Goal: Find specific page/section: Find specific page/section

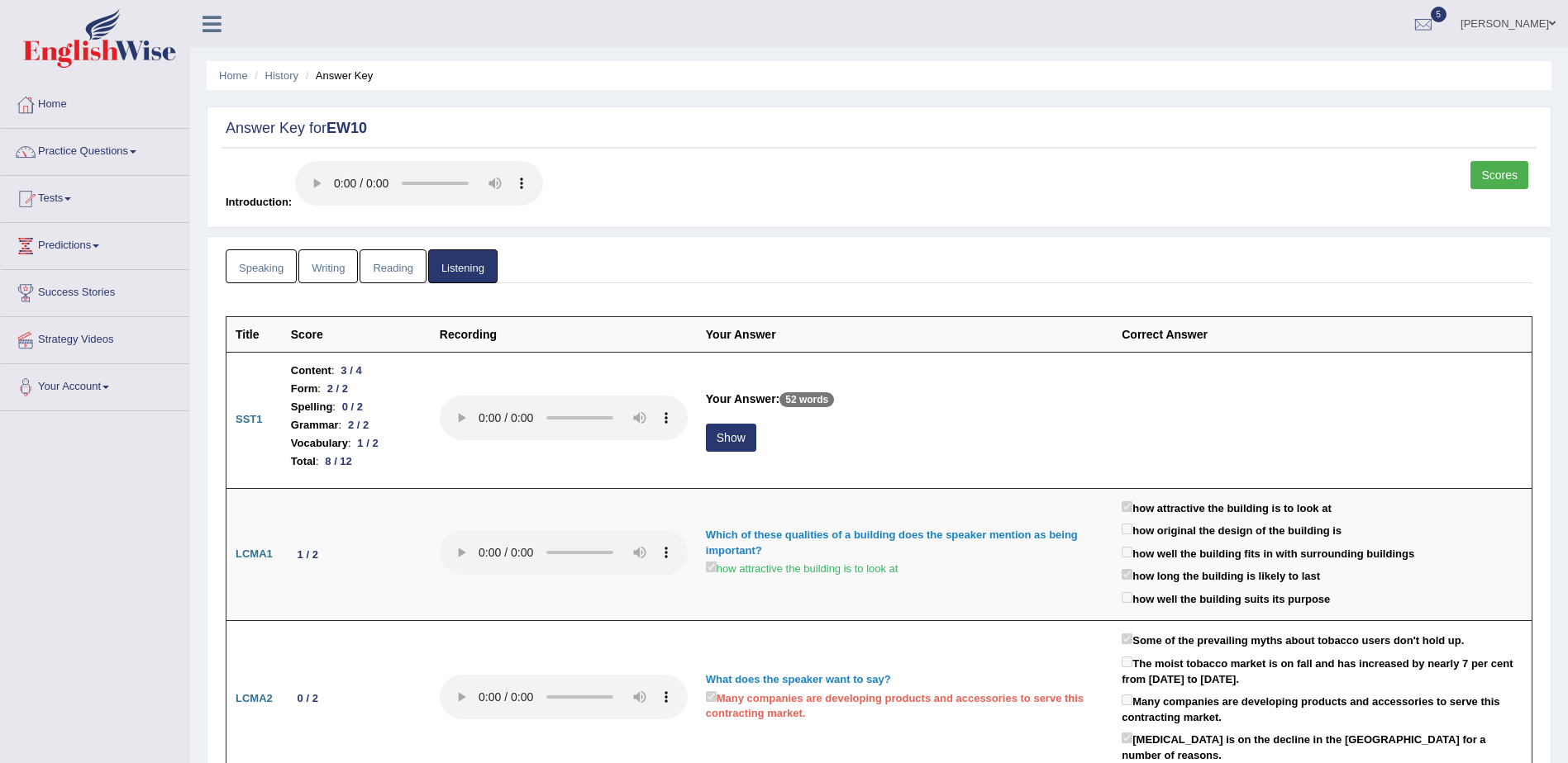
click at [258, 262] on link "Speaking" at bounding box center [260, 267] width 71 height 34
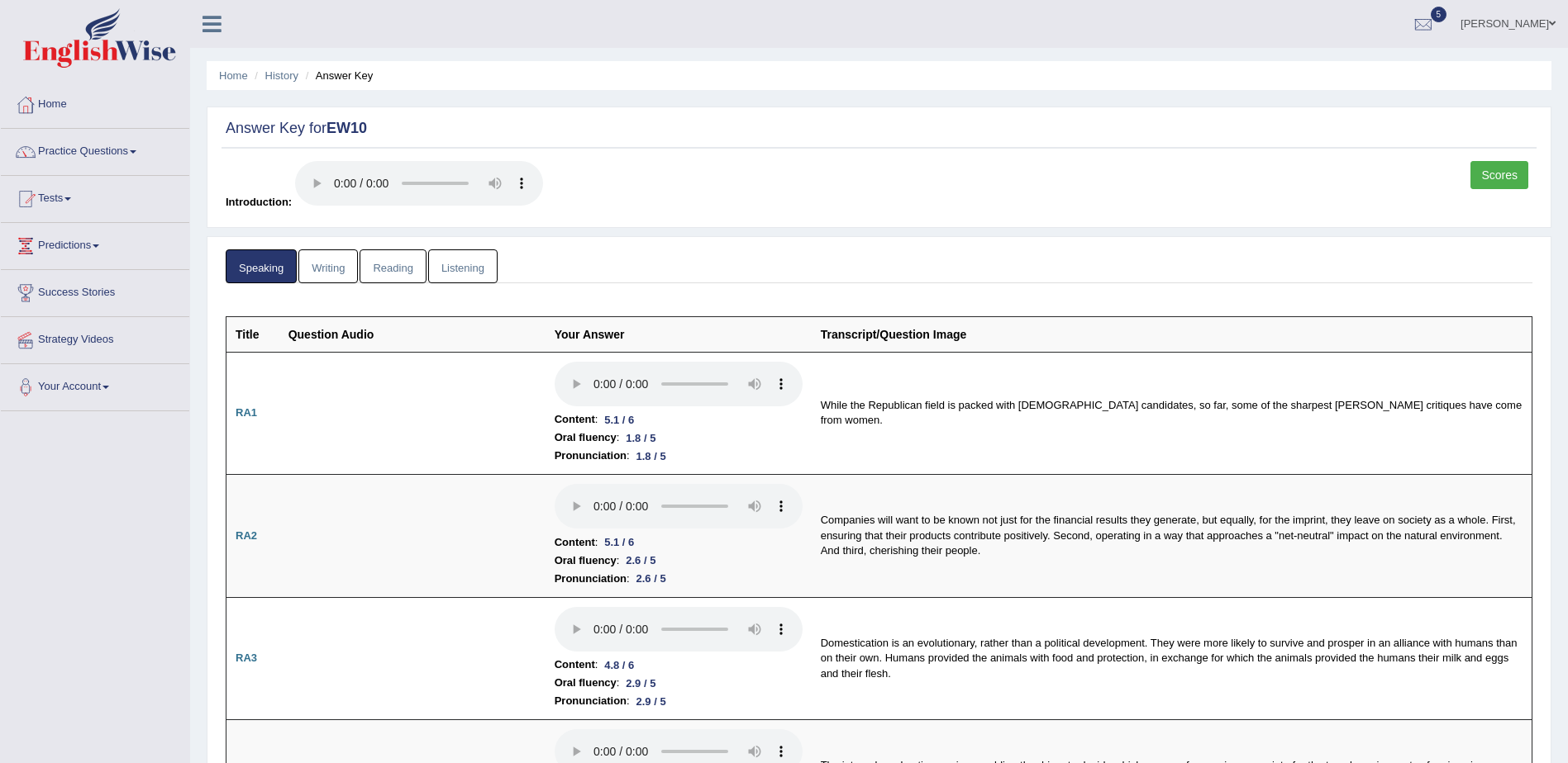
click at [1500, 173] on link "Scores" at bounding box center [1499, 174] width 58 height 28
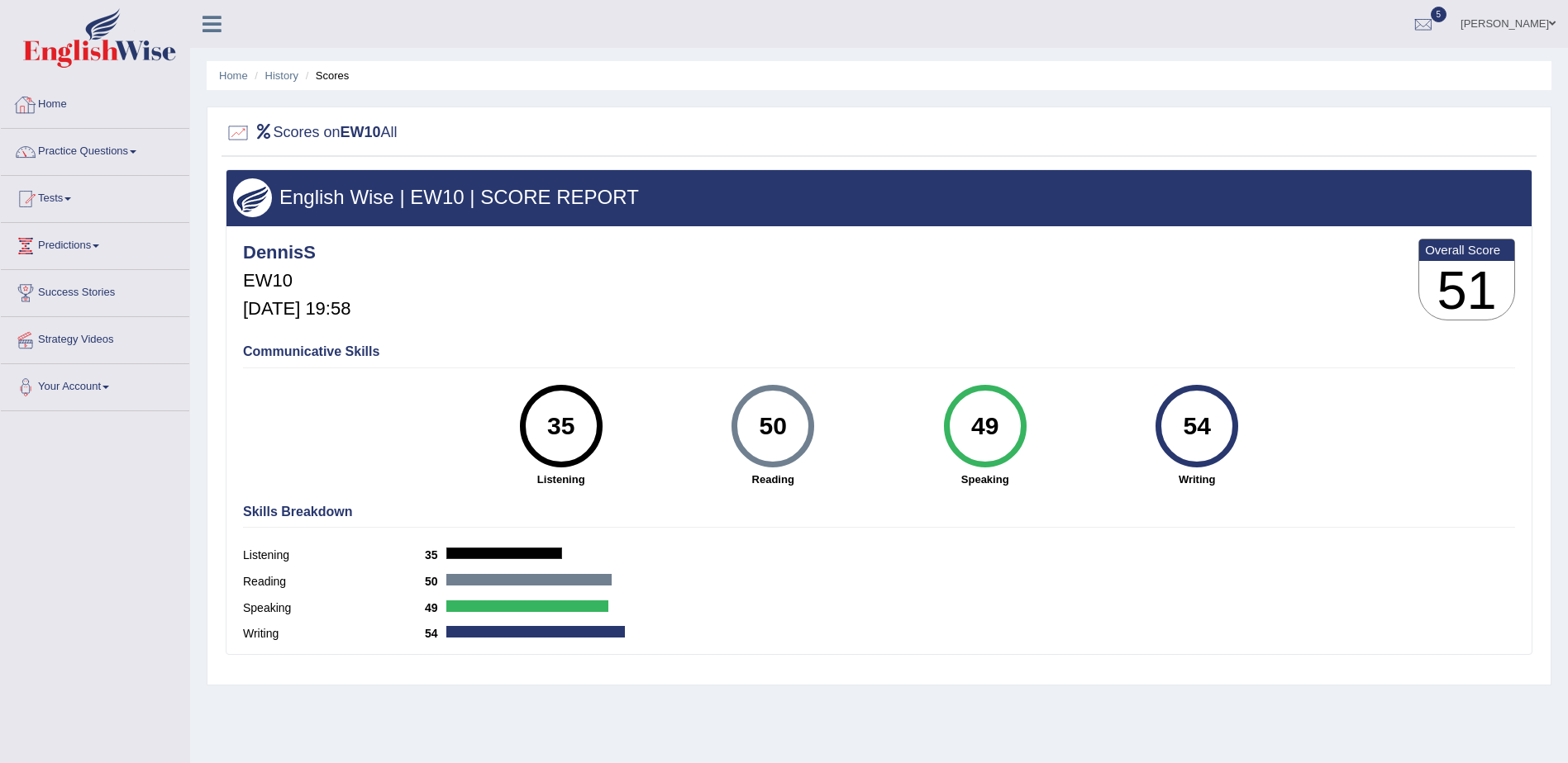
click at [49, 106] on link "Home" at bounding box center [95, 102] width 189 height 41
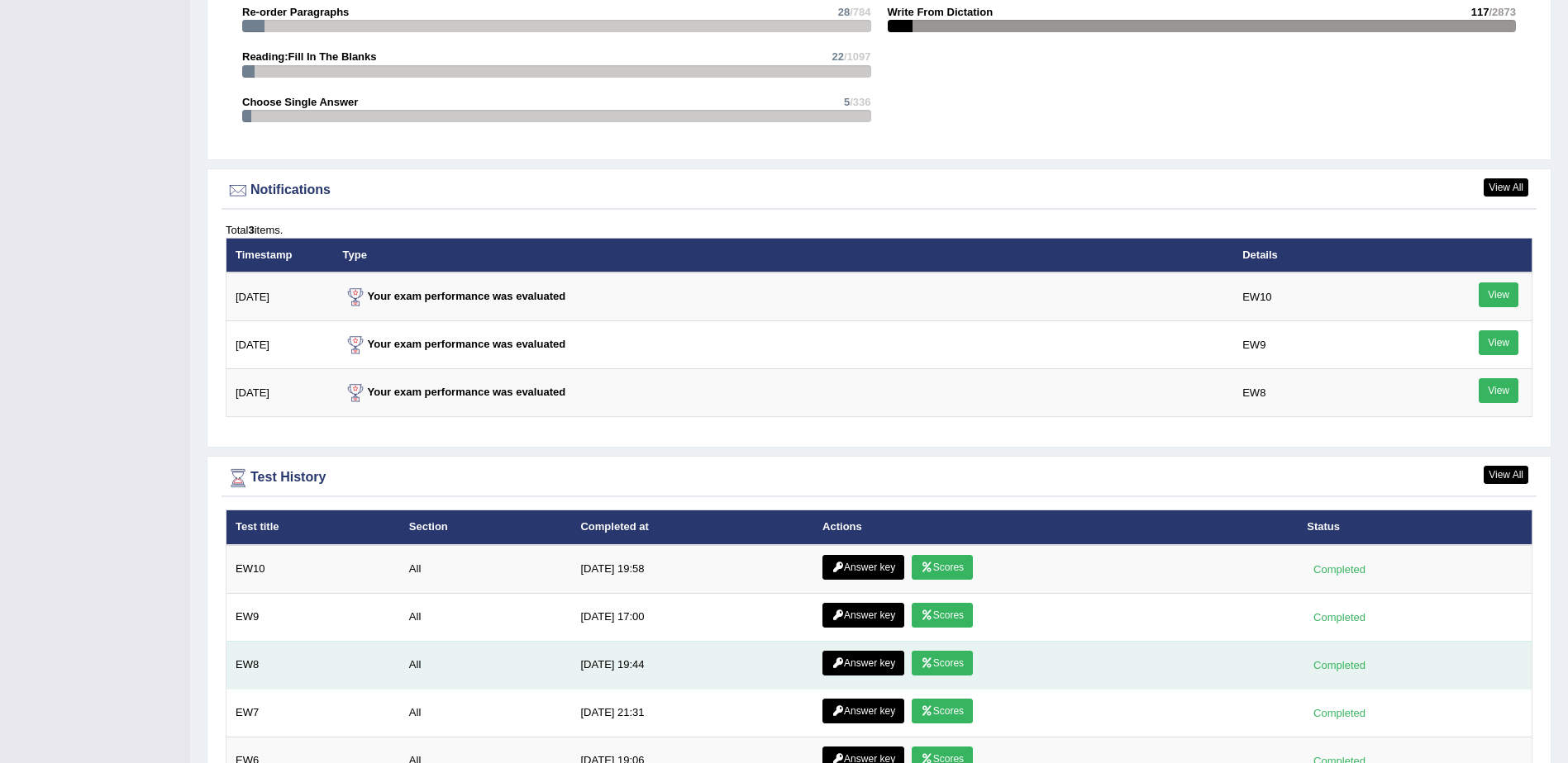
scroll to position [2065, 0]
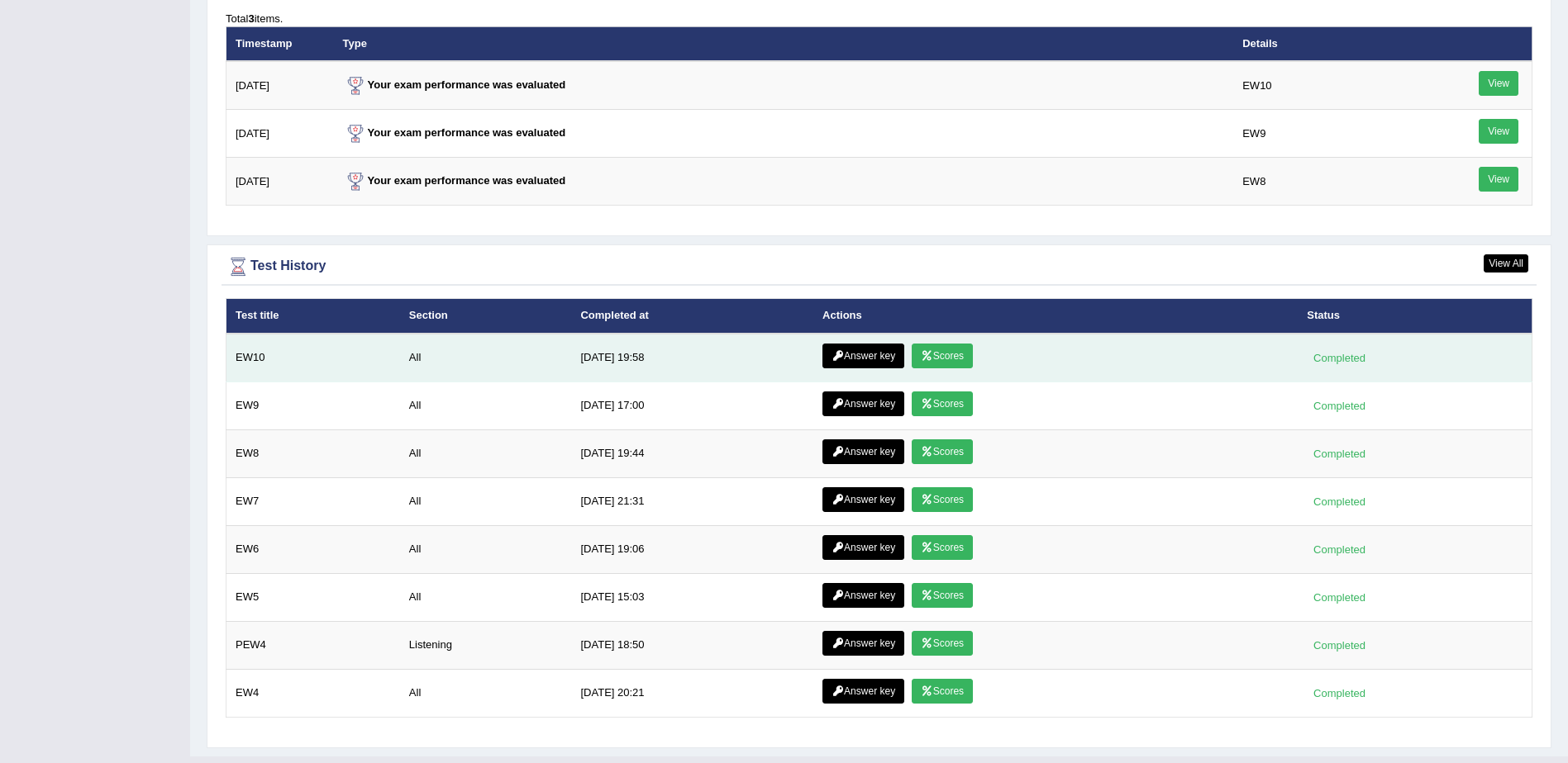
click at [847, 345] on link "Answer key" at bounding box center [863, 356] width 81 height 25
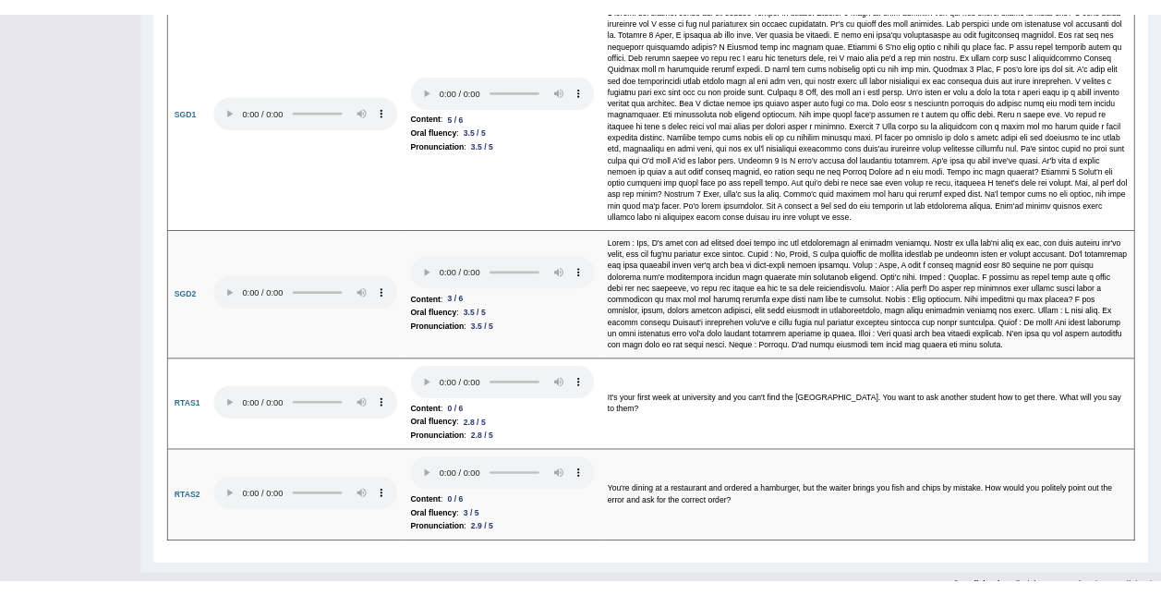
scroll to position [3591, 0]
